Goal: Book appointment/travel/reservation

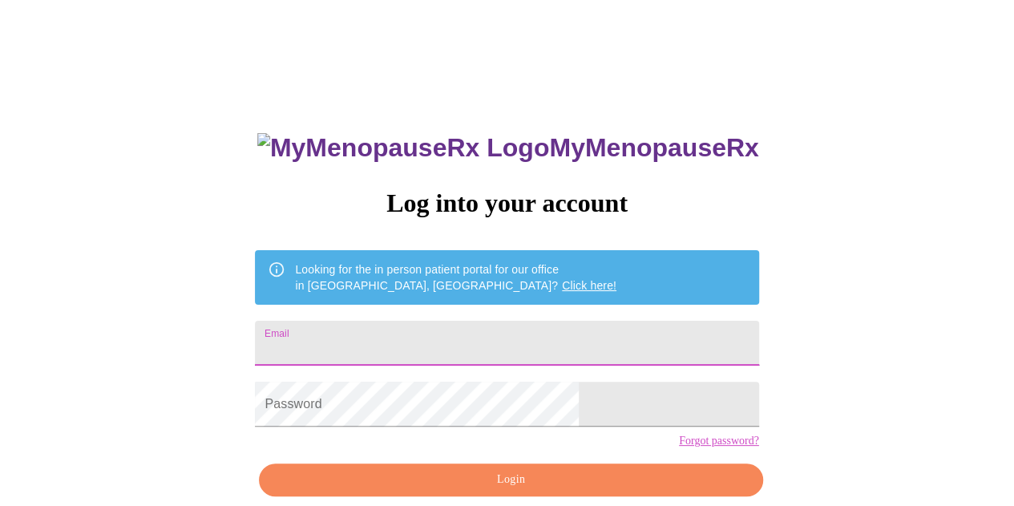
click at [417, 338] on input "Email" at bounding box center [506, 343] width 503 height 45
type input "[EMAIL_ADDRESS][DOMAIN_NAME]"
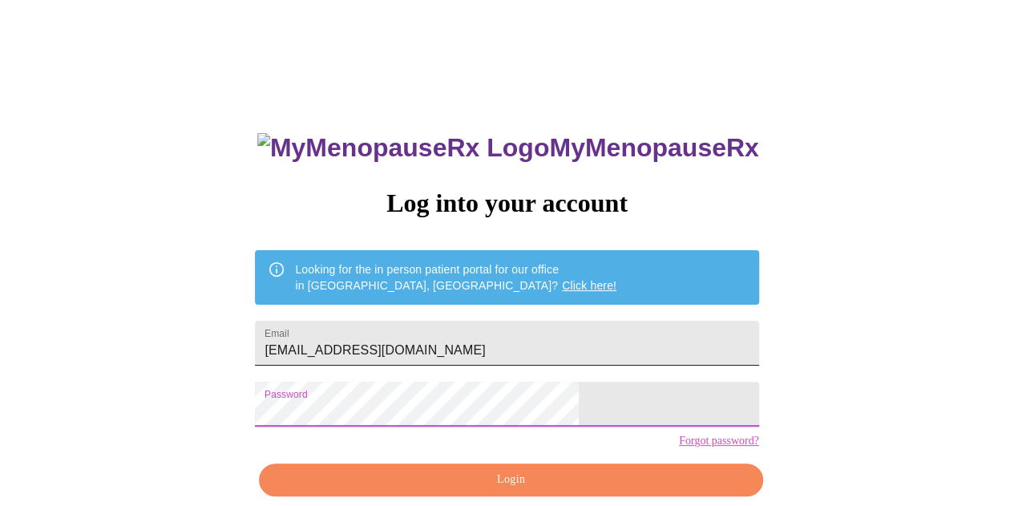
scroll to position [71, 0]
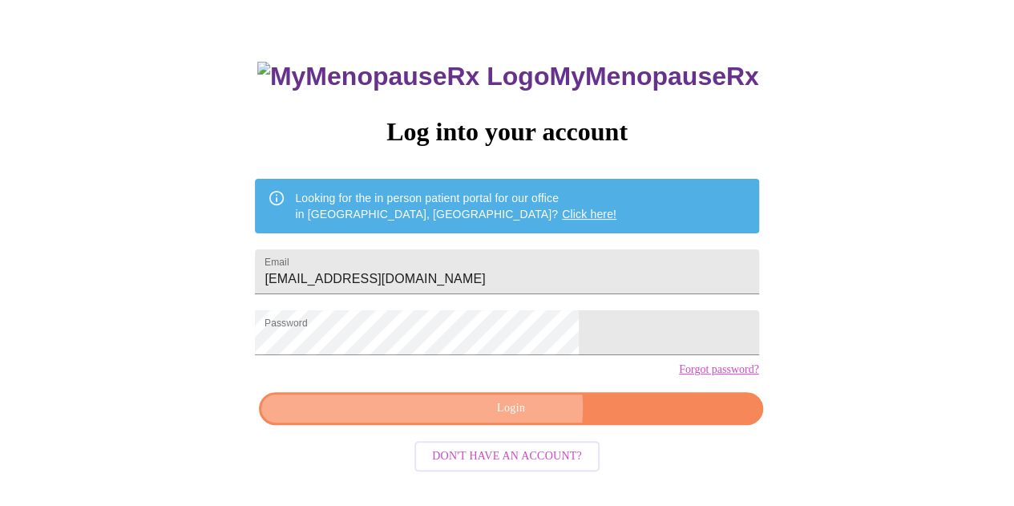
click at [494, 418] on span "Login" at bounding box center [510, 408] width 467 height 20
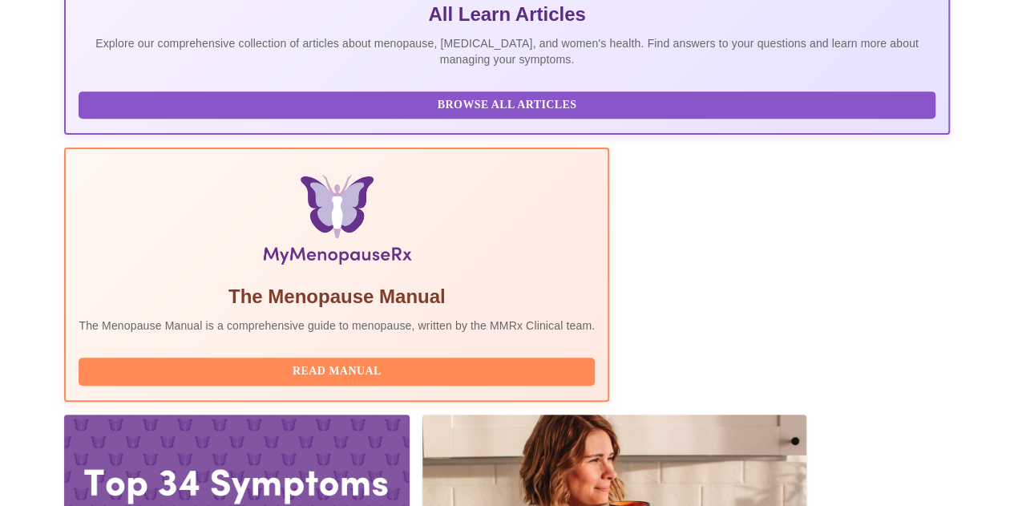
scroll to position [390, 0]
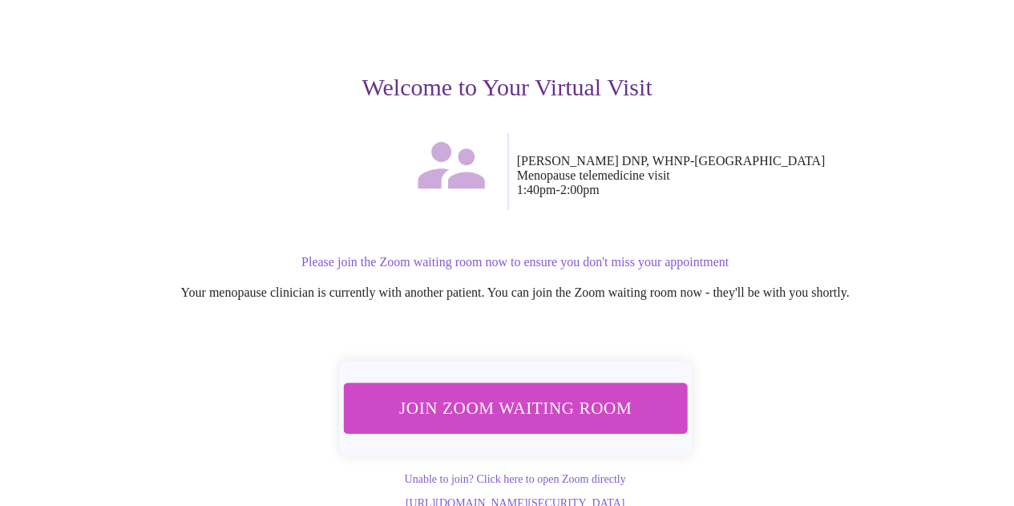
scroll to position [162, 0]
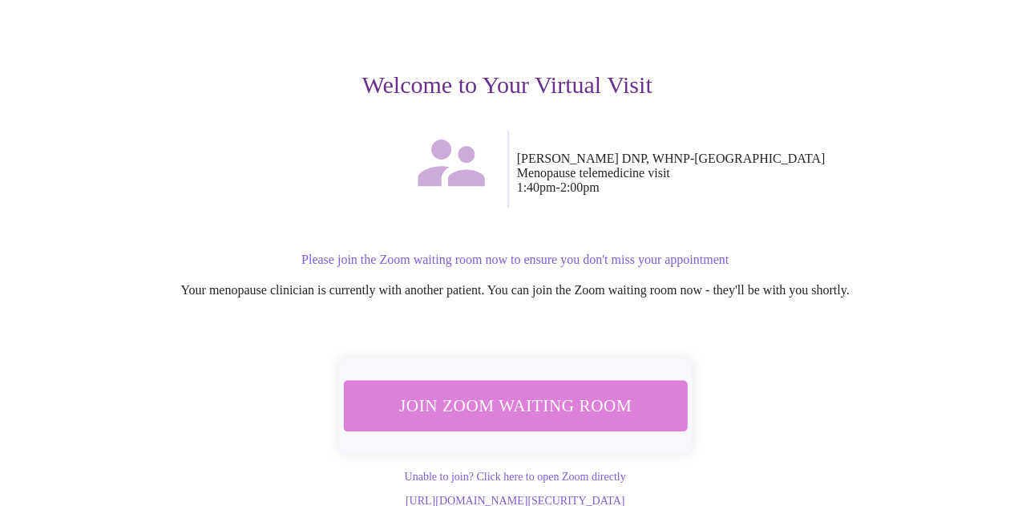
click at [536, 390] on span "Join Zoom Waiting Room" at bounding box center [514, 405] width 301 height 30
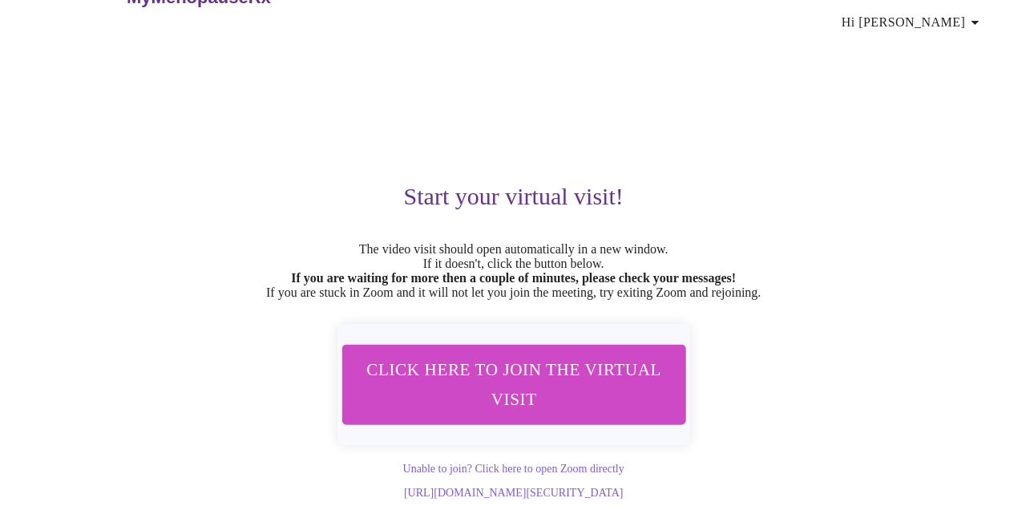
scroll to position [0, 0]
